Goal: Find specific page/section

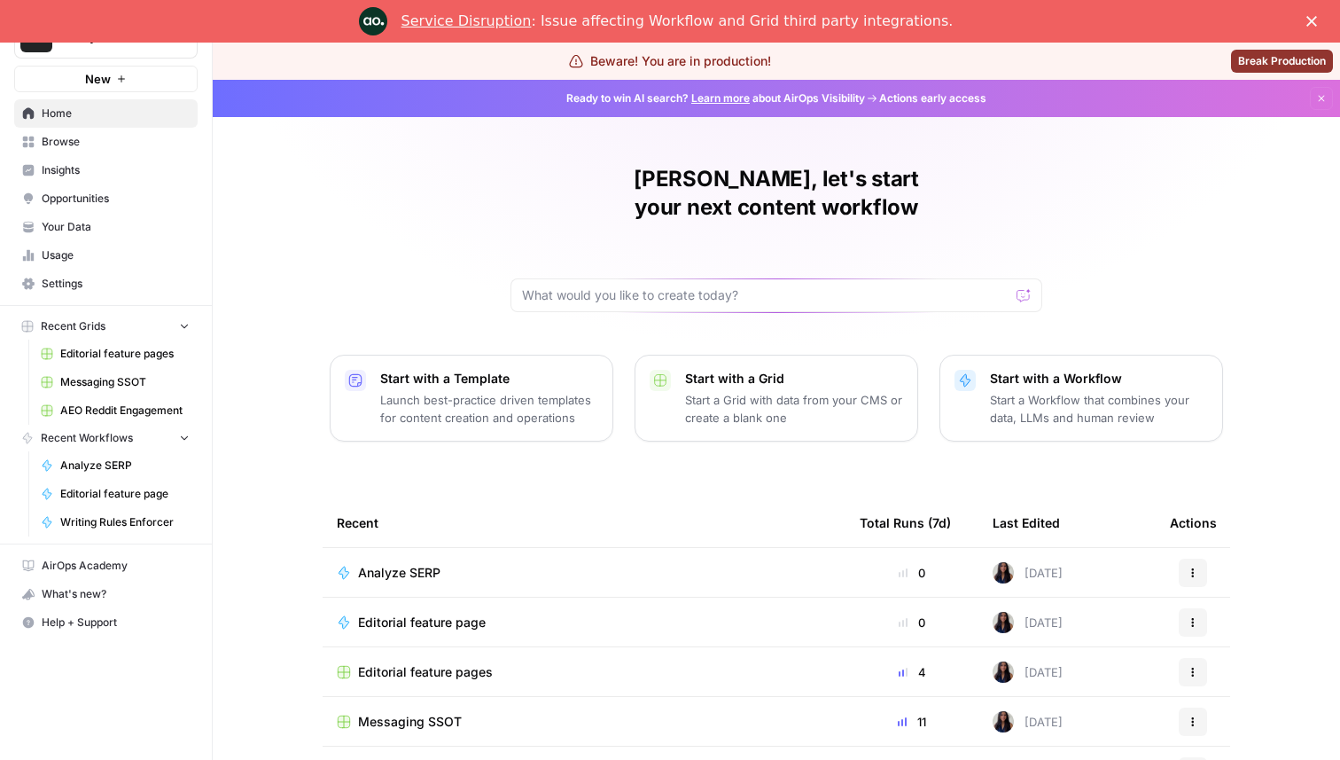
scroll to position [93, 0]
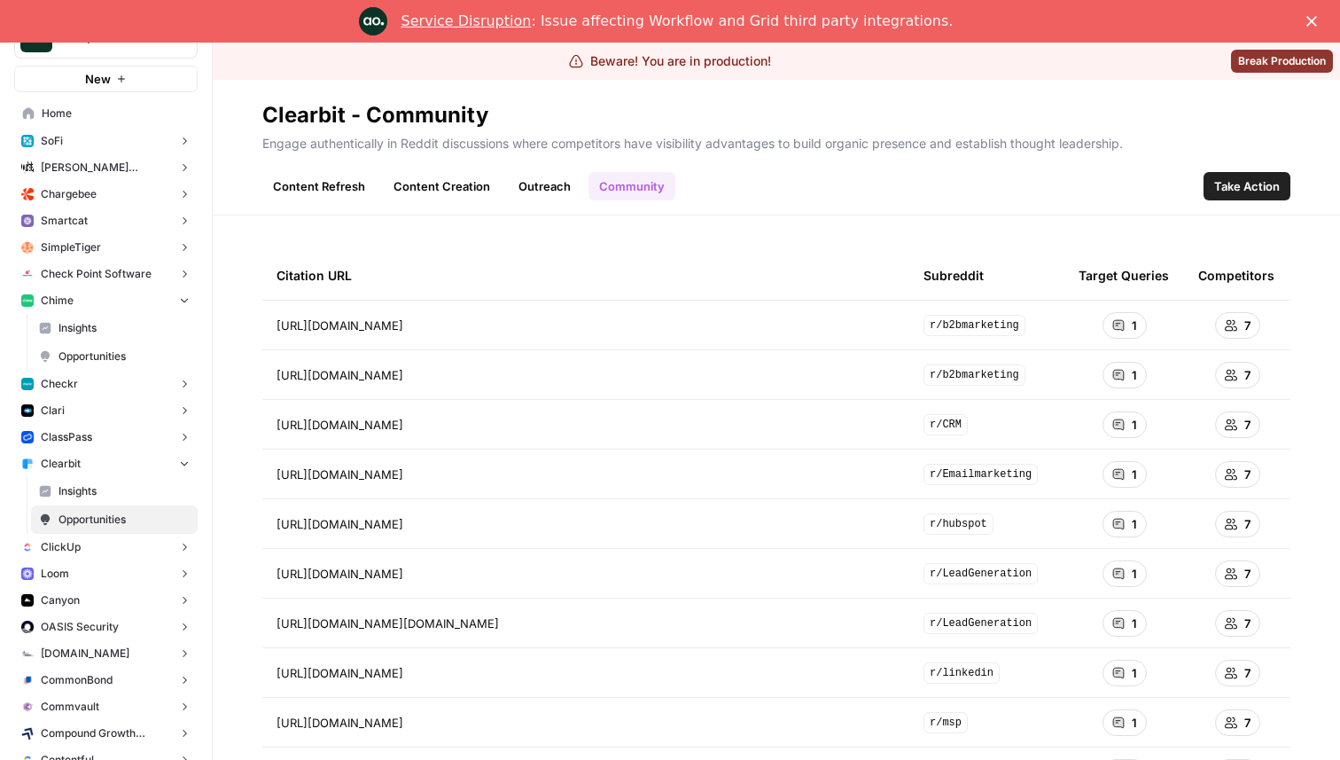
scroll to position [108, 0]
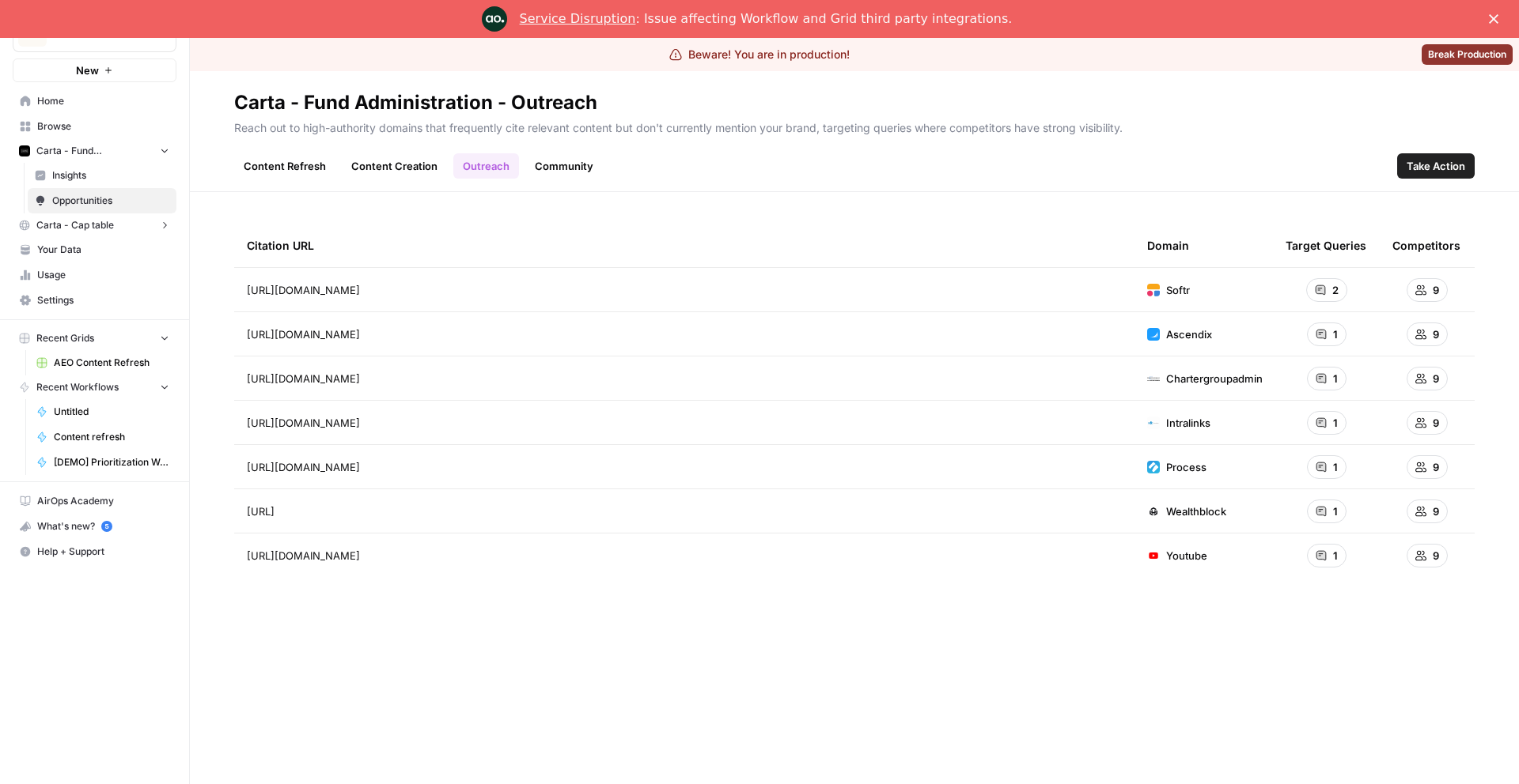
click at [273, 169] on link "Content Refresh" at bounding box center [284, 166] width 101 height 25
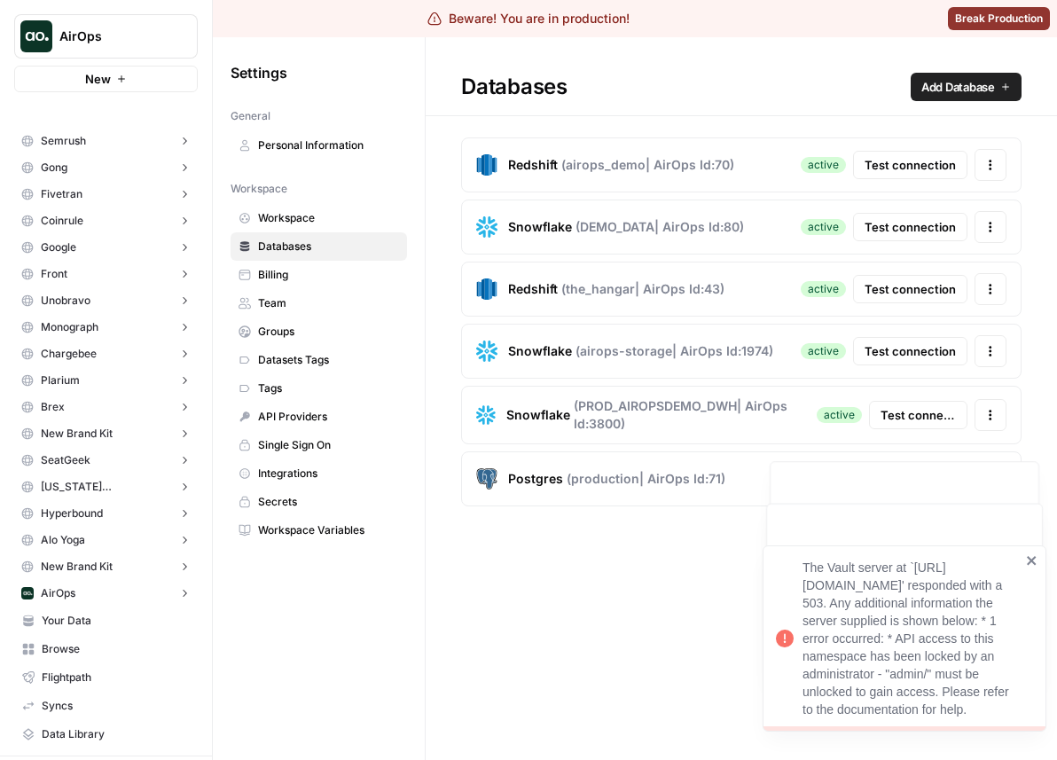
scroll to position [277, 0]
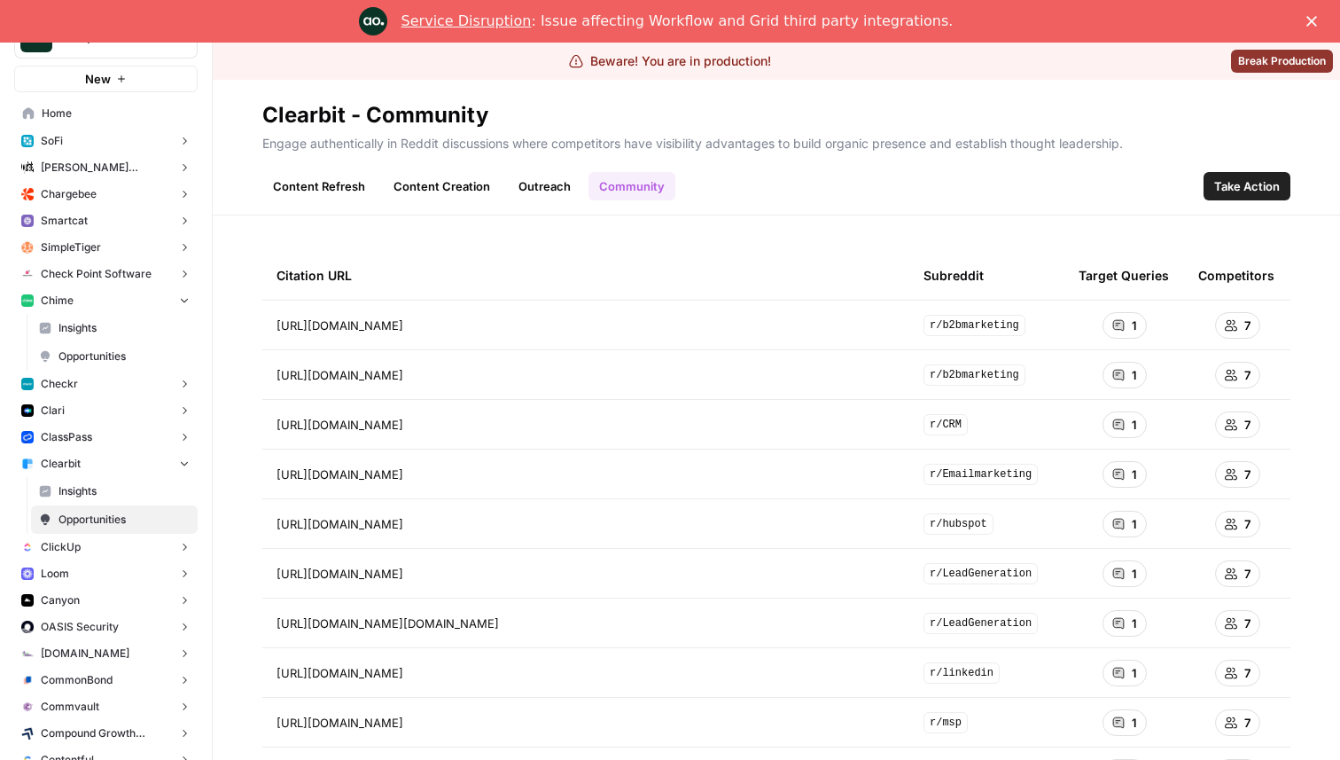
scroll to position [108, 0]
